Goal: Information Seeking & Learning: Learn about a topic

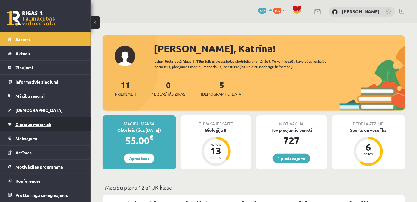
click at [42, 122] on span "Digitālie materiāli" at bounding box center [33, 124] width 36 height 5
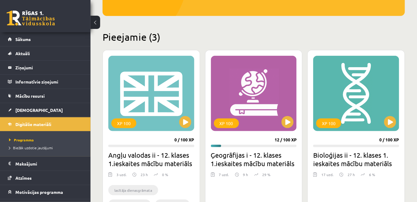
scroll to position [165, 0]
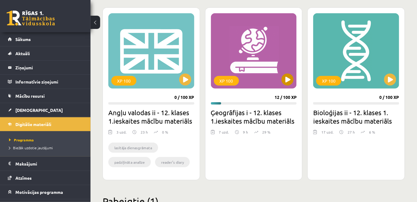
click at [281, 78] on div "XP 100" at bounding box center [254, 51] width 86 height 76
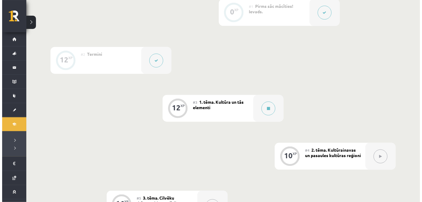
scroll to position [165, 0]
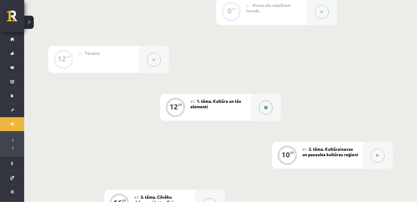
click at [271, 105] on button at bounding box center [266, 108] width 14 height 14
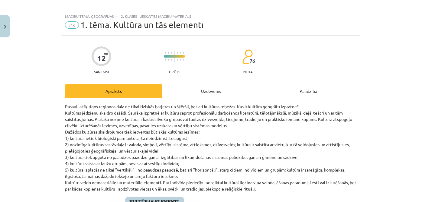
scroll to position [0, 0]
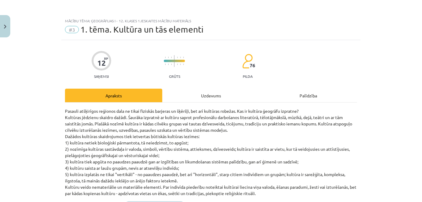
click at [204, 90] on div "Uzdevums" at bounding box center [210, 96] width 97 height 14
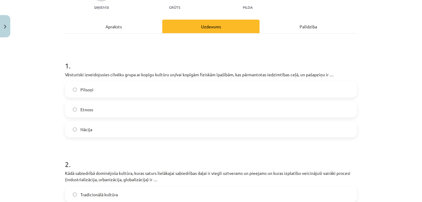
scroll to position [70, 0]
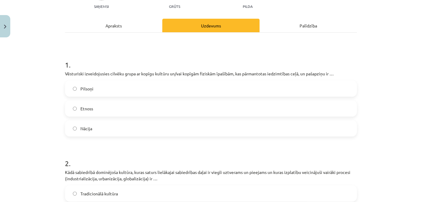
click at [124, 107] on label "Etnoss" at bounding box center [211, 108] width 291 height 15
click at [110, 27] on div "Apraksts" at bounding box center [113, 26] width 97 height 14
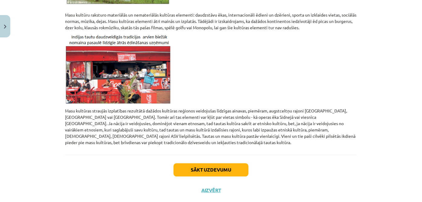
scroll to position [549, 0]
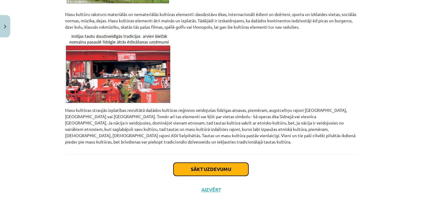
click at [221, 163] on button "Sākt uzdevumu" at bounding box center [210, 169] width 75 height 13
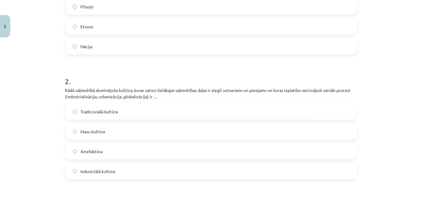
scroll to position [153, 0]
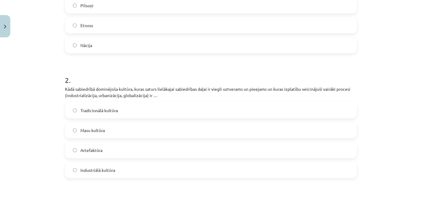
click at [208, 132] on label "Masu kultūra" at bounding box center [211, 130] width 291 height 15
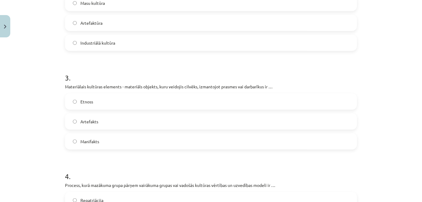
scroll to position [291, 0]
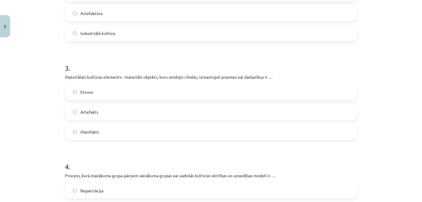
click at [230, 101] on div "Etnoss Artefakts Manifakts" at bounding box center [211, 112] width 292 height 56
click at [125, 111] on label "Artefakts" at bounding box center [211, 112] width 291 height 15
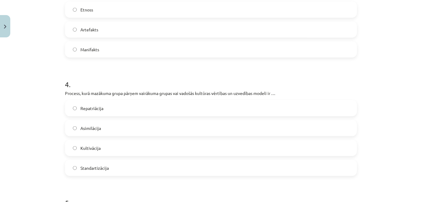
scroll to position [401, 0]
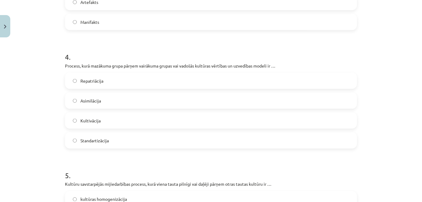
click at [111, 97] on label "Asimilācija" at bounding box center [211, 100] width 291 height 15
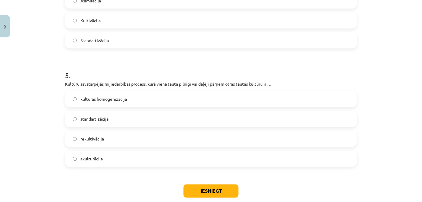
scroll to position [510, 0]
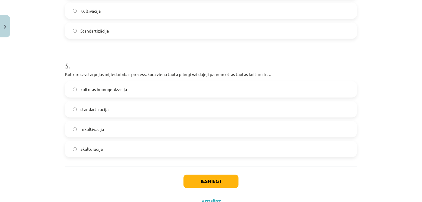
click at [130, 154] on label "akulturācija" at bounding box center [211, 149] width 291 height 15
click at [217, 180] on button "Iesniegt" at bounding box center [210, 181] width 55 height 13
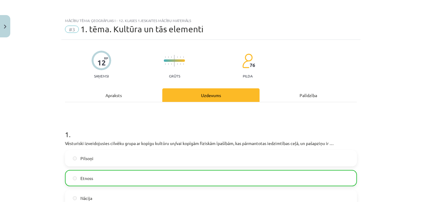
scroll to position [0, 0]
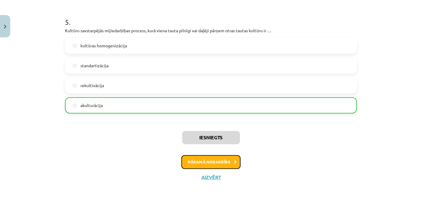
click at [202, 162] on button "Nākamā nodarbība" at bounding box center [210, 163] width 59 height 14
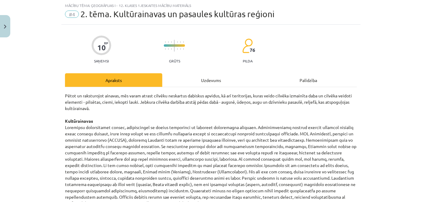
scroll to position [15, 0]
click at [203, 85] on div "Uzdevums" at bounding box center [210, 81] width 97 height 14
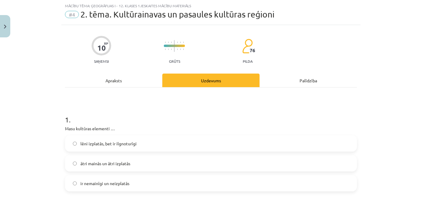
click at [143, 81] on div "Apraksts" at bounding box center [113, 81] width 97 height 14
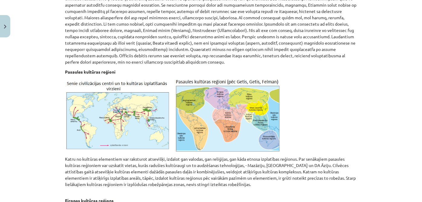
scroll to position [0, 0]
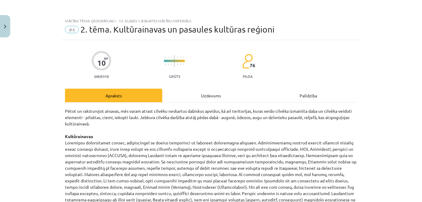
click at [194, 92] on div "Uzdevums" at bounding box center [210, 96] width 97 height 14
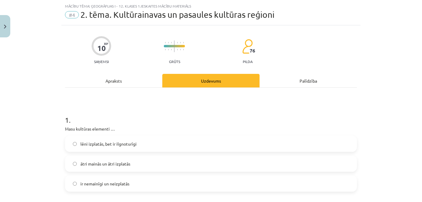
scroll to position [15, 0]
